Goal: Task Accomplishment & Management: Manage account settings

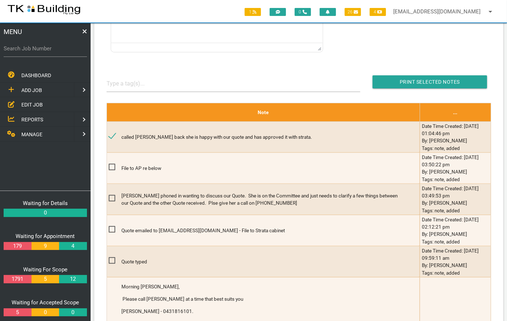
drag, startPoint x: 0, startPoint y: 0, endPoint x: 36, endPoint y: 102, distance: 107.7
click at [36, 102] on span "EDIT JOB" at bounding box center [31, 105] width 21 height 6
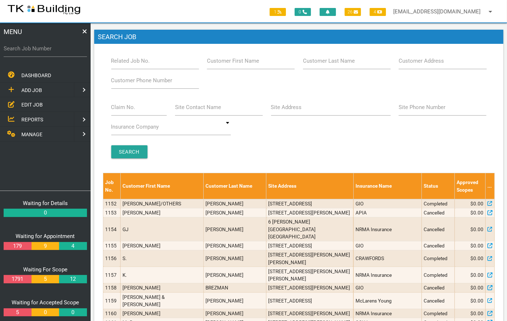
click at [134, 63] on label "Related Job No." at bounding box center [130, 61] width 39 height 8
click at [134, 63] on input "Related Job No." at bounding box center [155, 61] width 88 height 17
type input "27265"
click at [126, 150] on input "Search" at bounding box center [129, 151] width 36 height 13
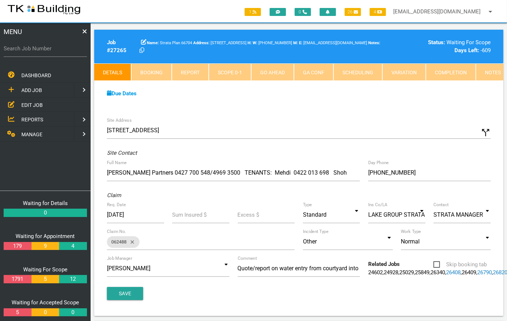
click at [126, 150] on div "Site Address [STREET_ADDRESS] call_split Custom Address Street [GEOGRAPHIC_DATA…" at bounding box center [298, 214] width 409 height 203
click at [482, 75] on link "Notes" at bounding box center [493, 71] width 34 height 17
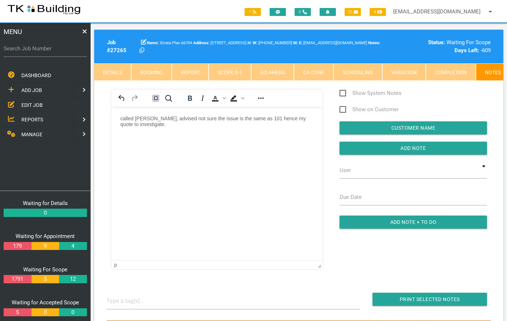
click at [145, 124] on p "called [PERSON_NAME], advised not sure the issue is the same as 101 hence my qu…" at bounding box center [216, 121] width 193 height 12
click at [411, 153] on input "button" at bounding box center [414, 148] width 148 height 13
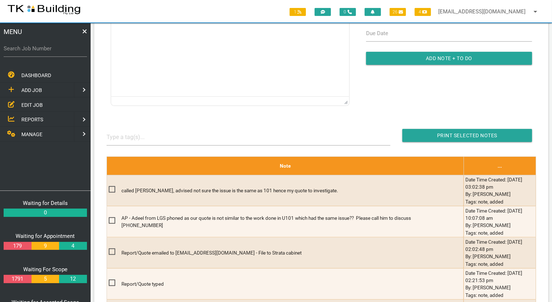
scroll to position [164, 0]
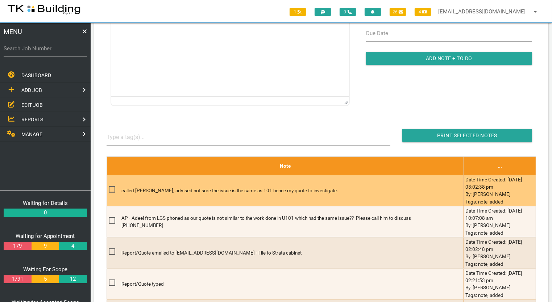
click at [111, 191] on span at bounding box center [115, 189] width 13 height 9
click at [111, 190] on input "checkbox" at bounding box center [111, 187] width 5 height 5
checkbox input "true"
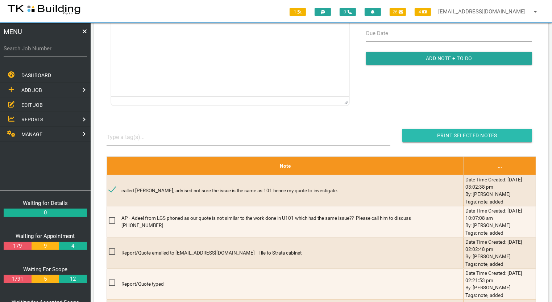
click at [467, 137] on input "button" at bounding box center [467, 135] width 130 height 13
